Goal: Complete application form

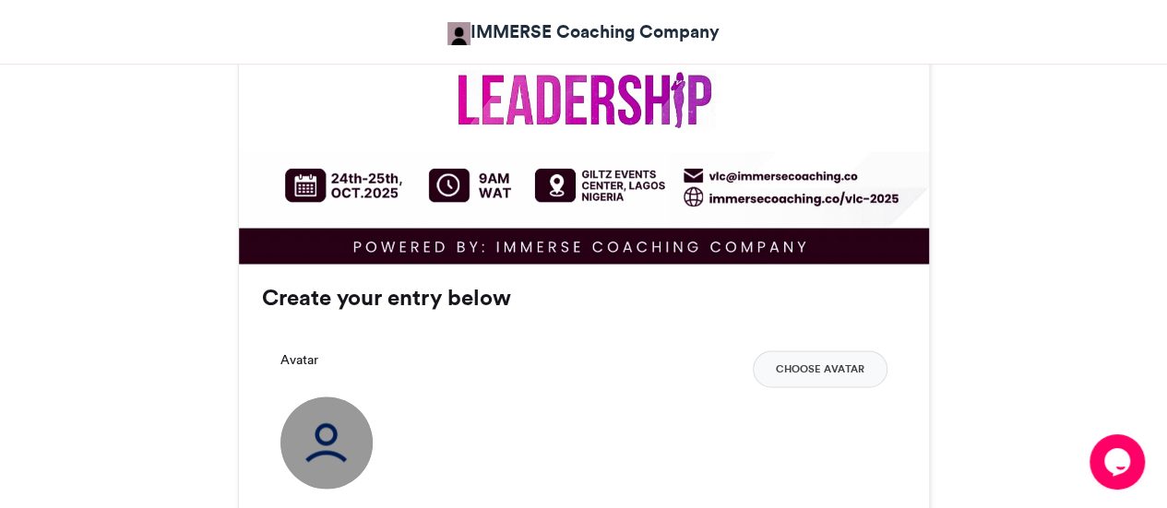
scroll to position [1292, 0]
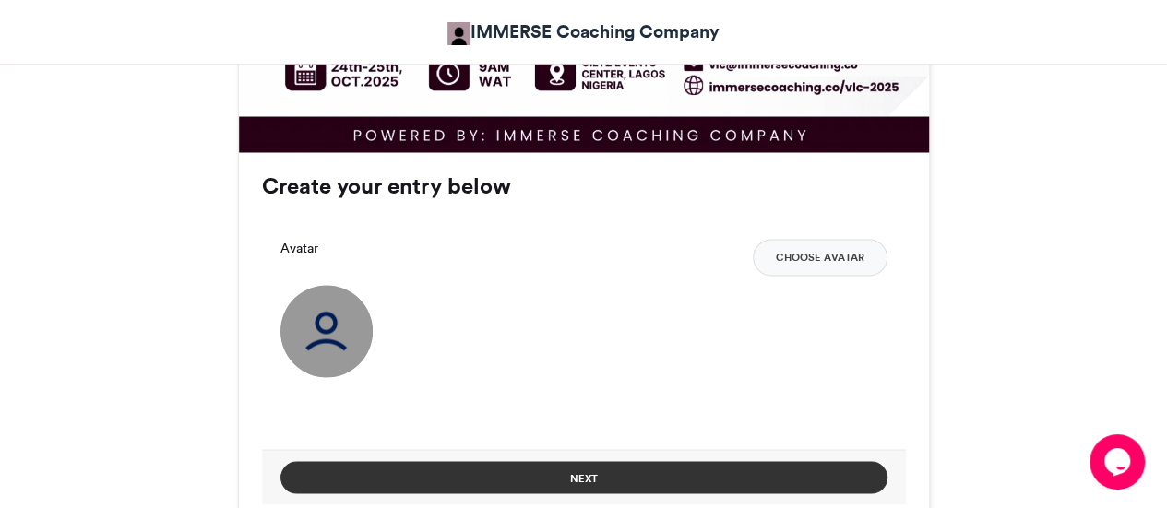
click at [572, 477] on button "Next" at bounding box center [583, 477] width 607 height 32
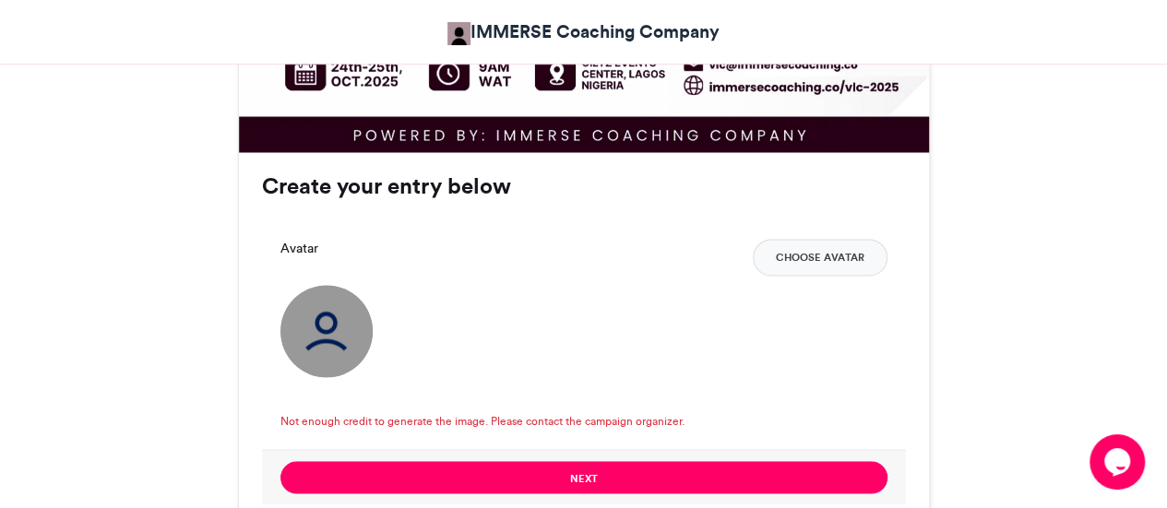
click at [338, 339] on img at bounding box center [326, 331] width 92 height 92
click at [375, 322] on div "Avatar Choose Avatar" at bounding box center [583, 308] width 607 height 138
click at [351, 327] on img at bounding box center [326, 331] width 92 height 92
click at [288, 259] on div "Avatar Choose Avatar" at bounding box center [583, 257] width 607 height 37
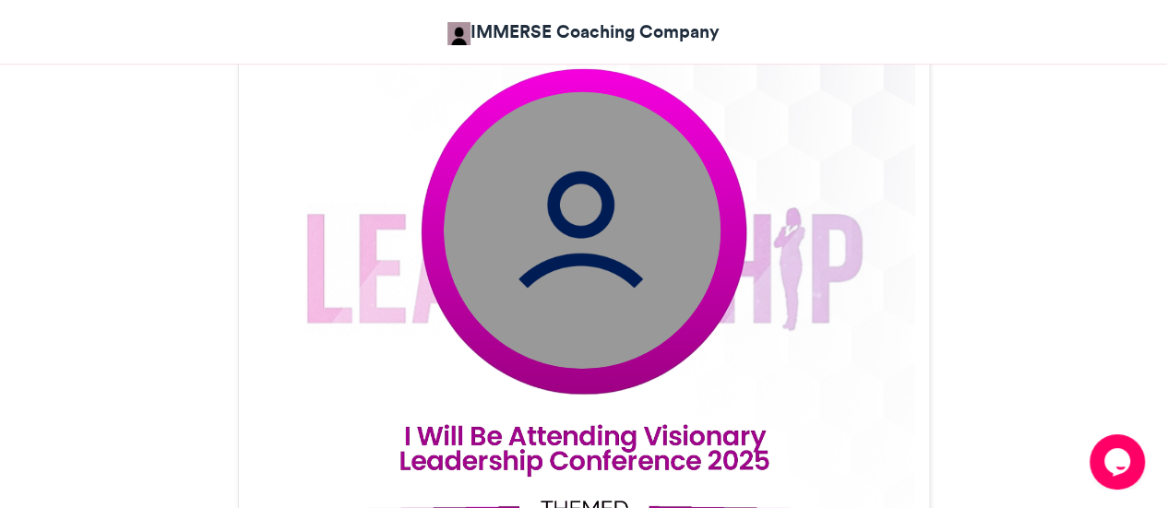
scroll to position [461, 0]
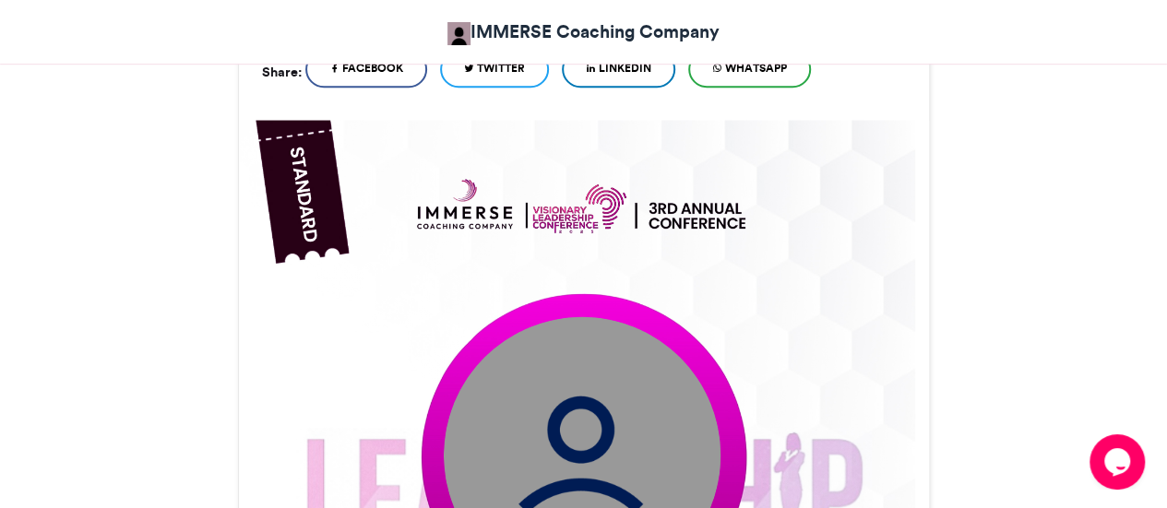
click at [625, 468] on img at bounding box center [581, 454] width 277 height 277
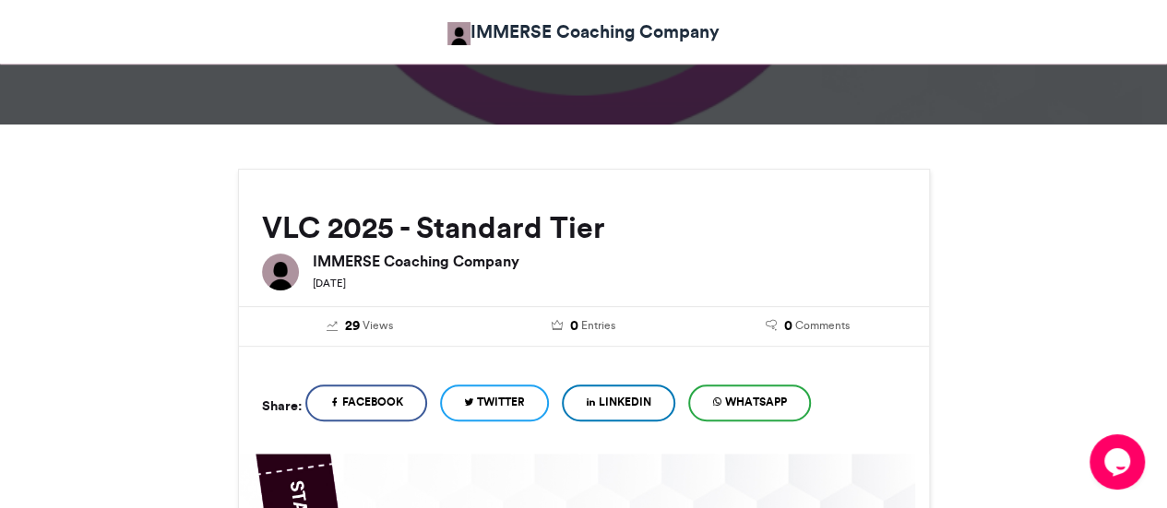
scroll to position [92, 0]
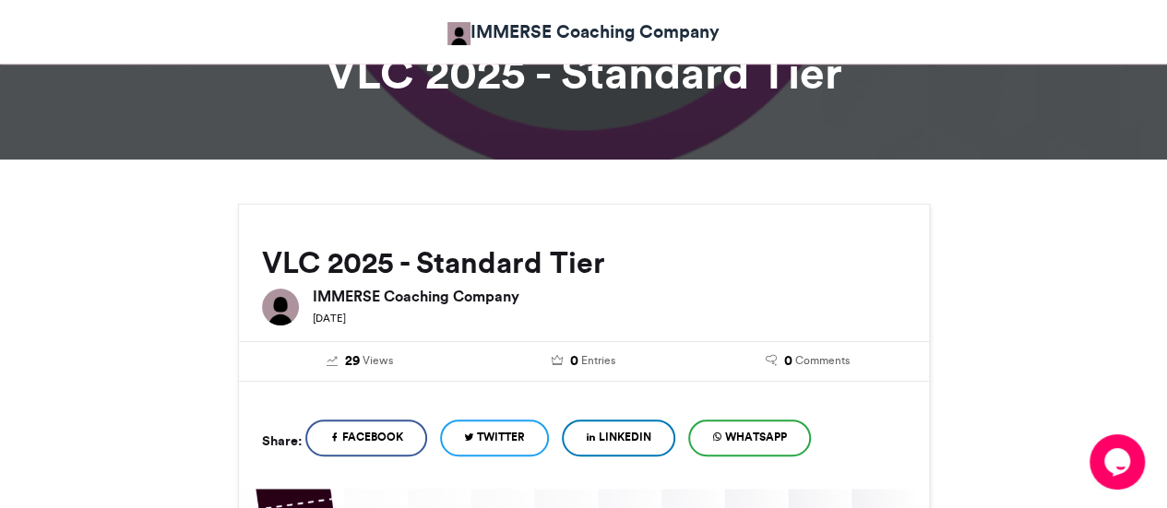
click at [615, 429] on span "LinkedIn" at bounding box center [625, 437] width 53 height 17
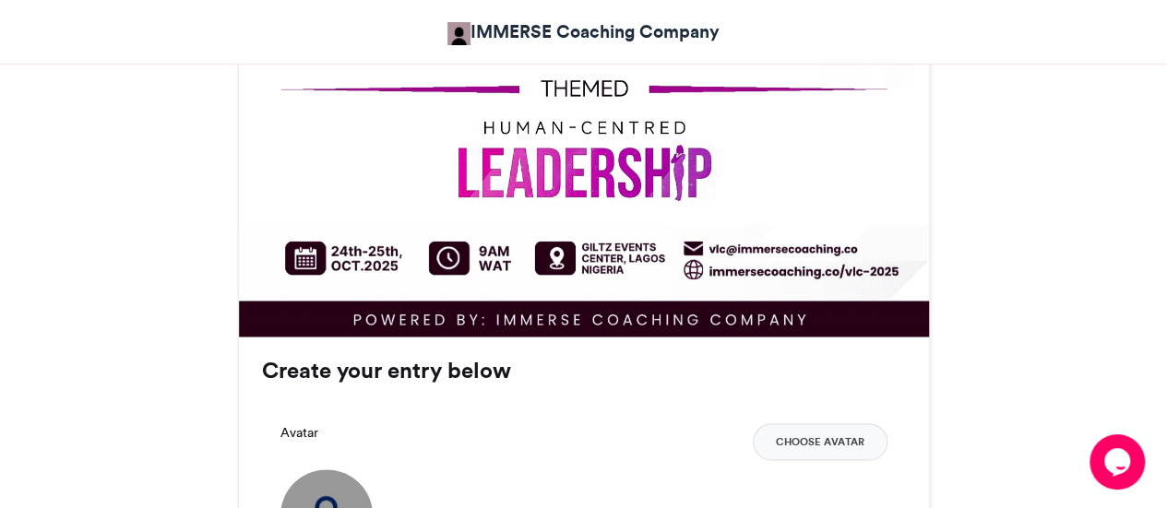
scroll to position [1292, 0]
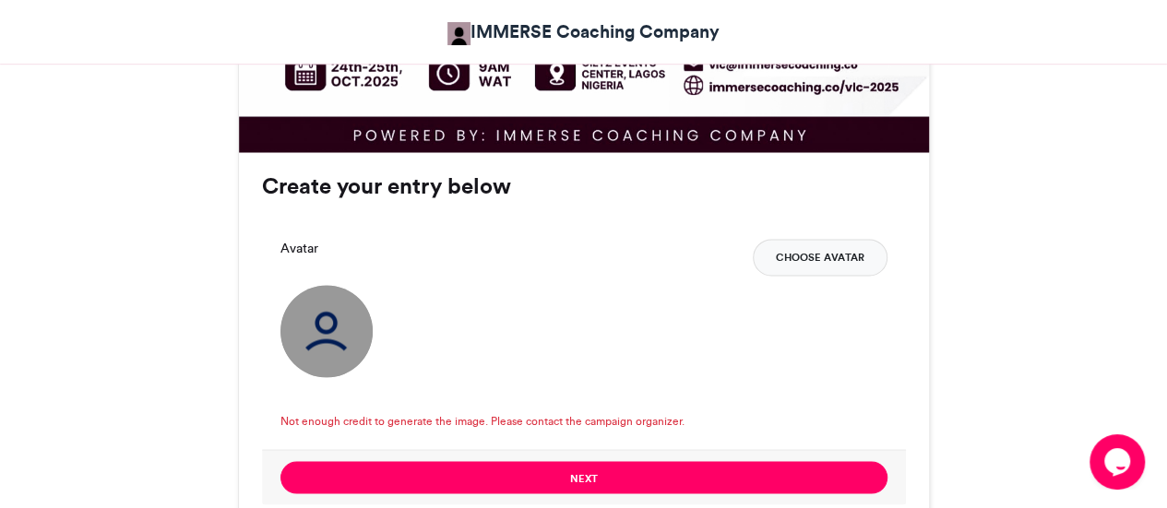
click at [791, 252] on button "Choose Avatar" at bounding box center [820, 257] width 135 height 37
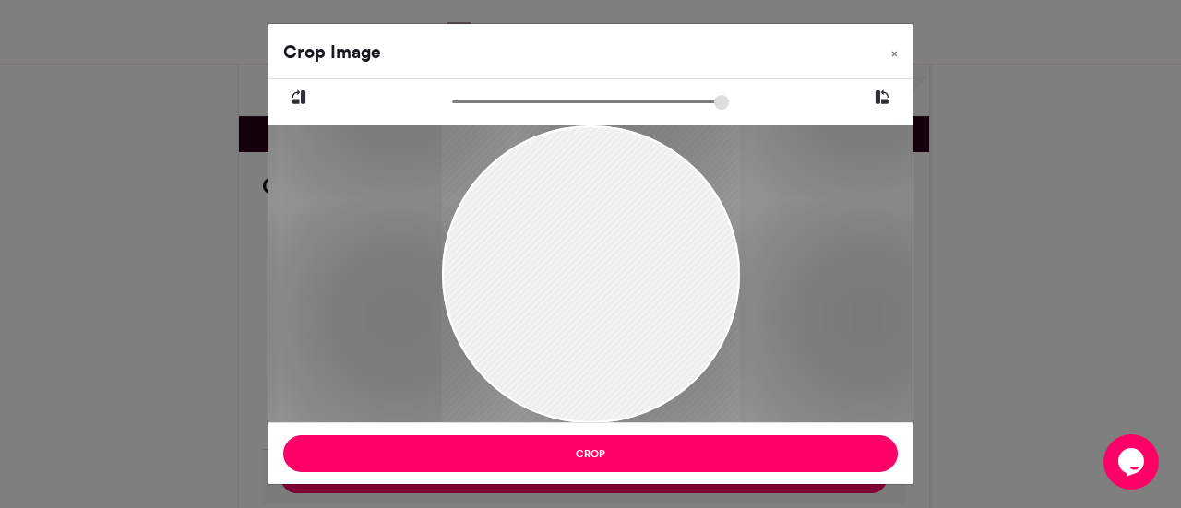
drag, startPoint x: 601, startPoint y: 246, endPoint x: 522, endPoint y: 311, distance: 101.6
click at [522, 311] on div at bounding box center [591, 324] width 298 height 417
drag, startPoint x: 459, startPoint y: 99, endPoint x: 483, endPoint y: 102, distance: 25.2
click at [483, 102] on input "zoom" at bounding box center [590, 102] width 277 height 18
drag, startPoint x: 637, startPoint y: 246, endPoint x: 548, endPoint y: 313, distance: 110.7
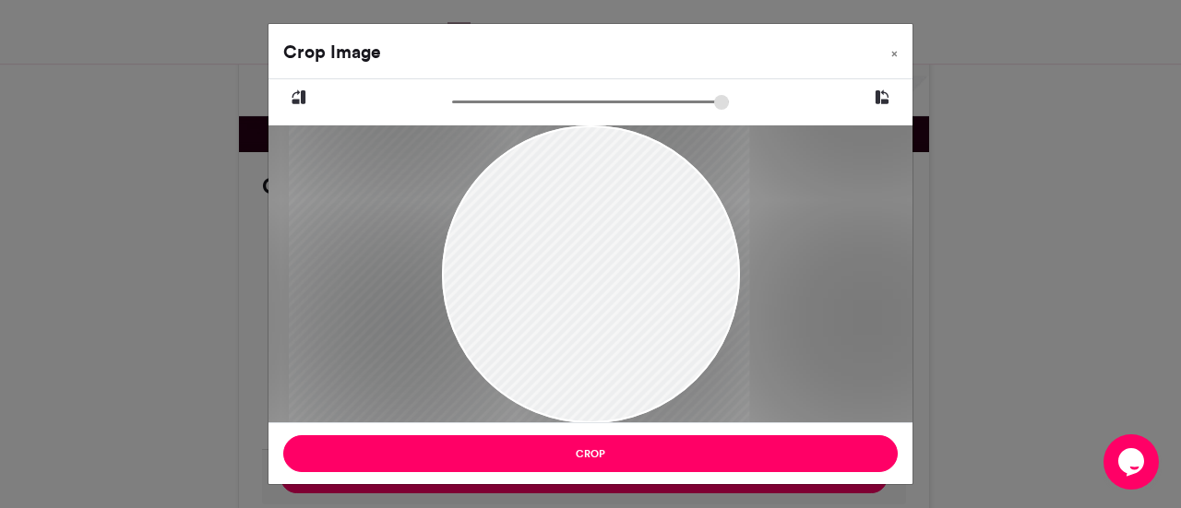
click at [548, 313] on div at bounding box center [518, 428] width 460 height 645
drag, startPoint x: 479, startPoint y: 100, endPoint x: 444, endPoint y: 95, distance: 35.4
click at [452, 95] on input "zoom" at bounding box center [590, 102] width 277 height 18
drag, startPoint x: 607, startPoint y: 277, endPoint x: 595, endPoint y: 287, distance: 15.7
click at [595, 287] on div at bounding box center [591, 333] width 298 height 417
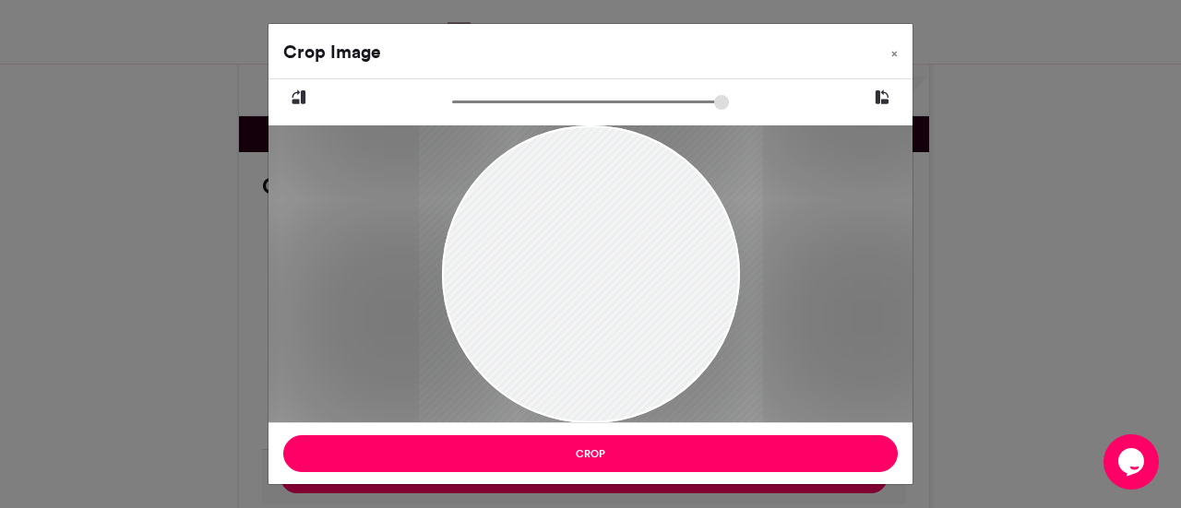
type input "******"
click at [466, 107] on input "zoom" at bounding box center [590, 102] width 277 height 18
drag, startPoint x: 629, startPoint y: 256, endPoint x: 603, endPoint y: 251, distance: 26.4
click at [603, 251] on div at bounding box center [569, 344] width 344 height 482
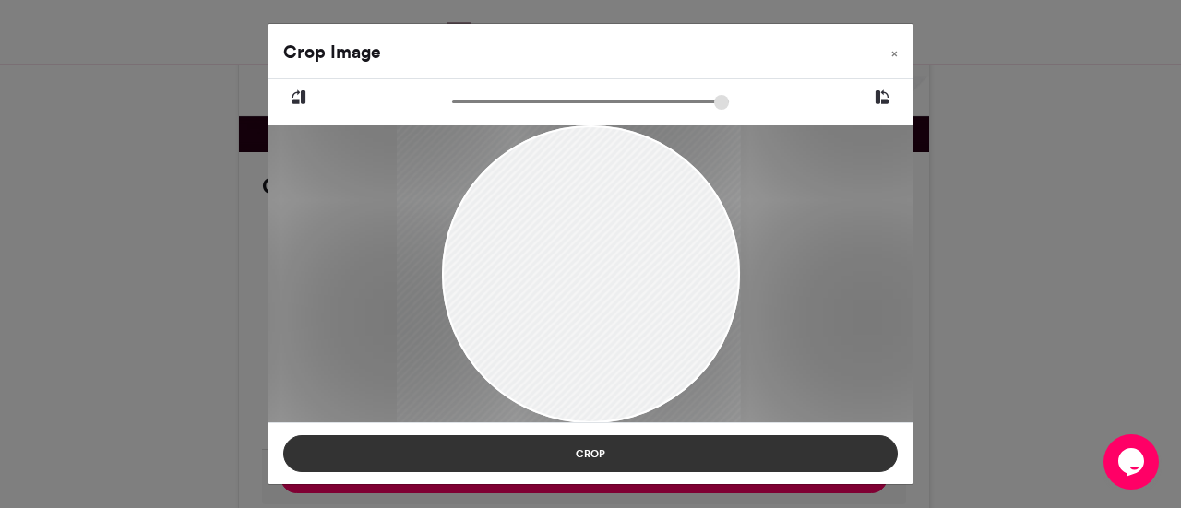
click at [732, 449] on button "Crop" at bounding box center [590, 453] width 614 height 37
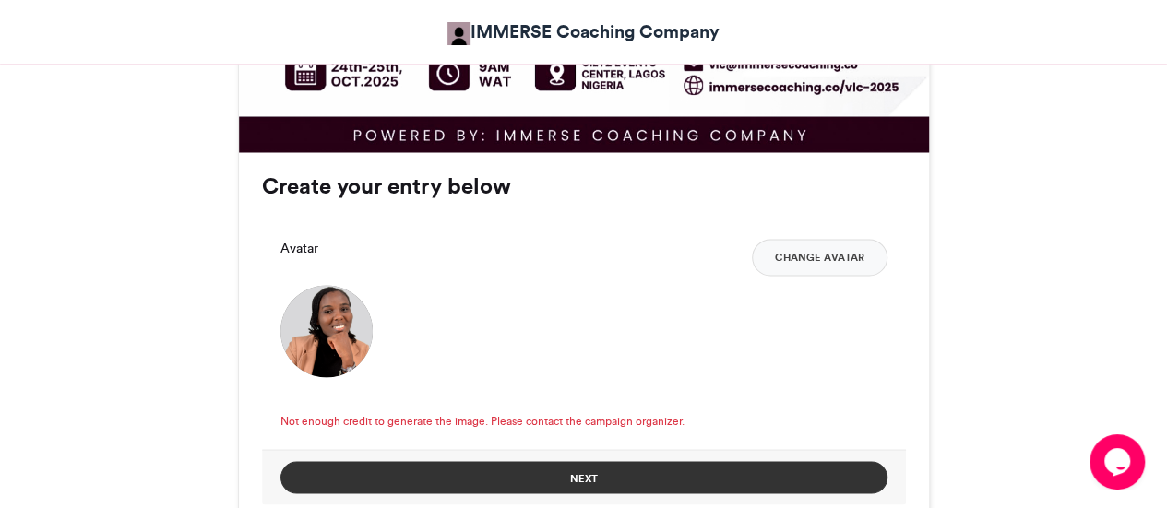
click at [648, 475] on button "Next" at bounding box center [583, 477] width 607 height 32
click at [536, 478] on button "Next" at bounding box center [583, 477] width 607 height 32
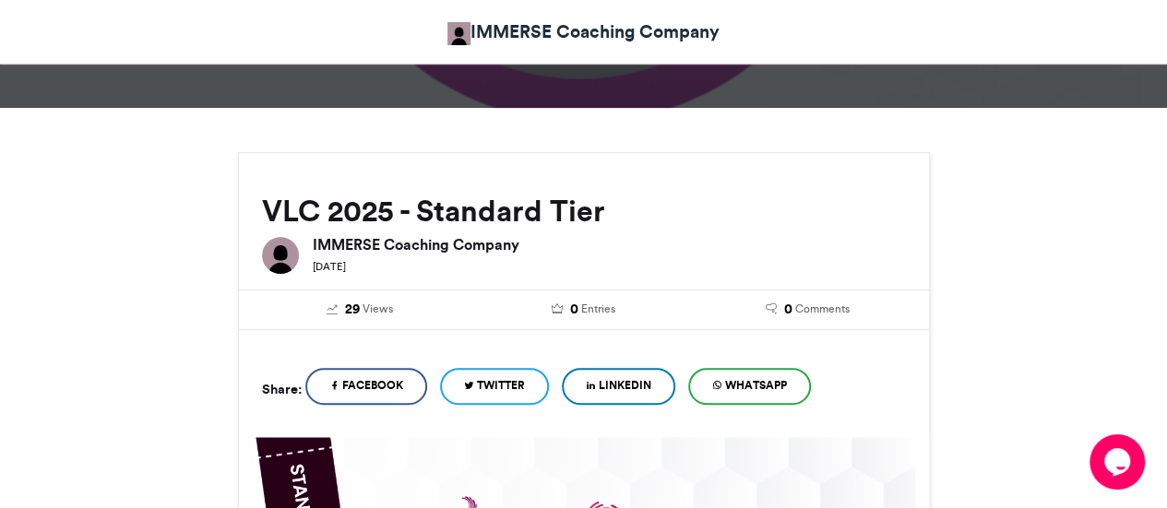
scroll to position [185, 0]
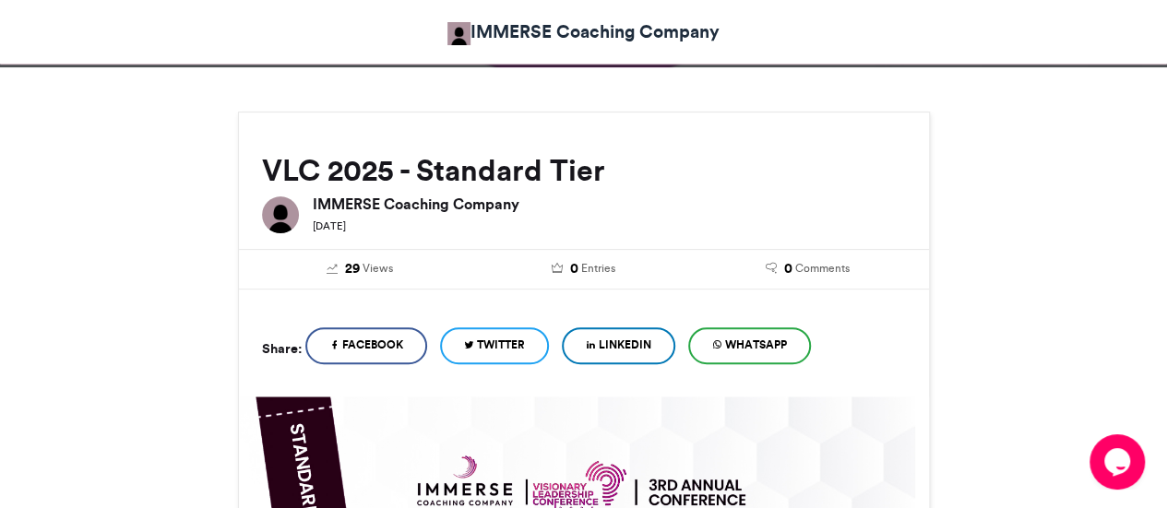
click at [750, 353] on link "WhatsApp" at bounding box center [749, 346] width 123 height 37
click at [625, 346] on span "LinkedIn" at bounding box center [625, 345] width 53 height 17
